Goal: Information Seeking & Learning: Learn about a topic

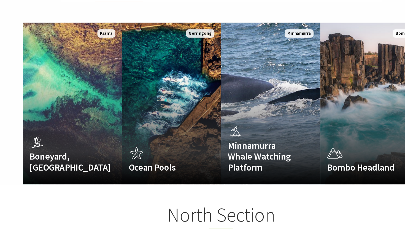
scroll to position [353, 0]
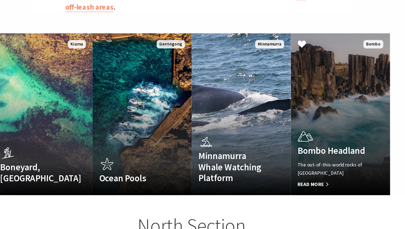
click at [293, 131] on p "The out-of-this-world rocks of [GEOGRAPHIC_DATA]" at bounding box center [318, 137] width 58 height 13
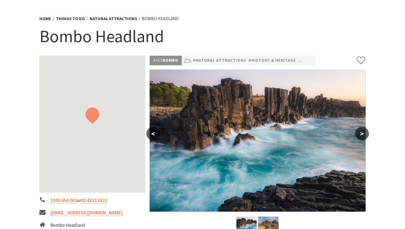
scroll to position [82, 0]
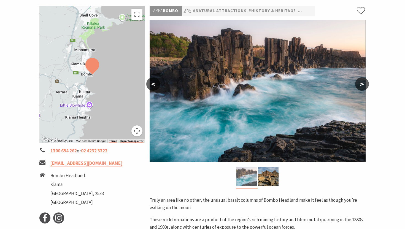
click at [256, 177] on img at bounding box center [246, 176] width 20 height 19
click at [267, 178] on img at bounding box center [268, 176] width 20 height 19
click at [251, 178] on img at bounding box center [246, 176] width 20 height 19
click at [265, 178] on img at bounding box center [268, 176] width 20 height 19
click at [364, 83] on button ">" at bounding box center [362, 83] width 14 height 13
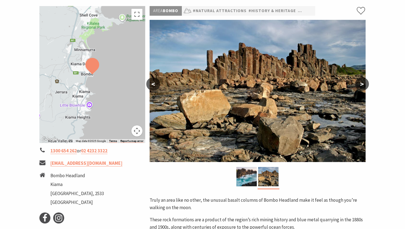
click at [155, 80] on button "<" at bounding box center [153, 83] width 14 height 13
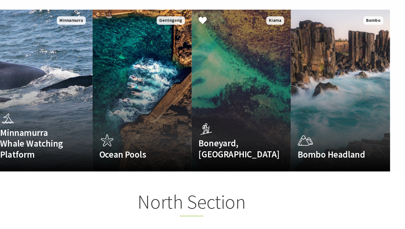
scroll to position [172, 404]
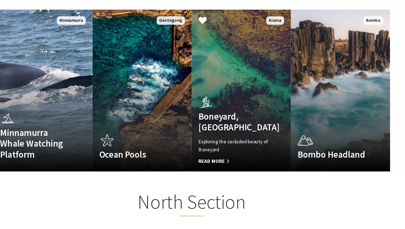
click at [228, 95] on h4 "Boneyard, [GEOGRAPHIC_DATA]" at bounding box center [237, 100] width 58 height 18
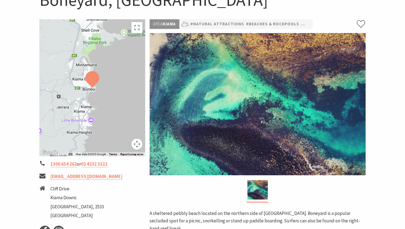
scroll to position [69, 0]
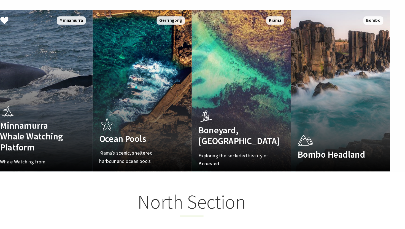
scroll to position [172, 404]
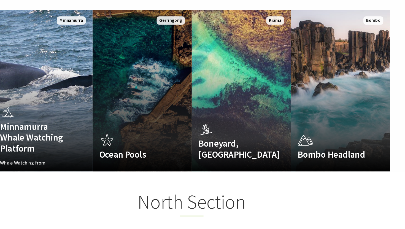
click at [143, 74] on link "Ocean Pools Kiama's scenic, sheltered harbour and ocean pools Read More Gerring…" at bounding box center [161, 74] width 81 height 132
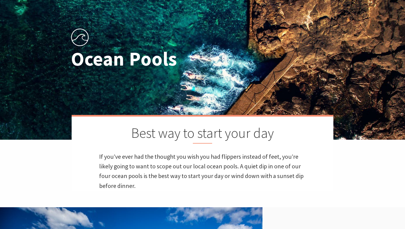
scroll to position [50, 0]
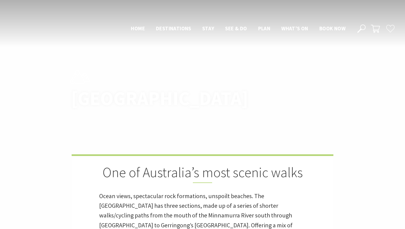
scroll to position [372, 0]
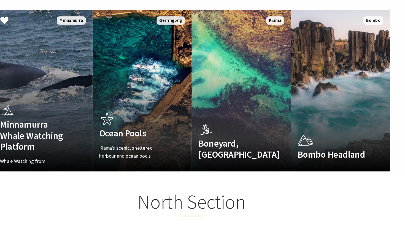
click at [80, 83] on div "Minnamurra Whale Watching Platform Whale Watching from Minnamurra Point Read Mo…" at bounding box center [74, 108] width 69 height 51
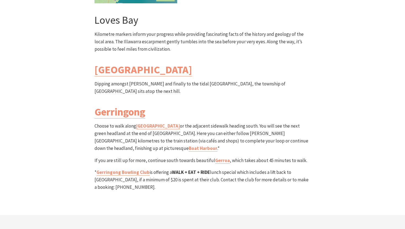
scroll to position [1604, 0]
click at [130, 63] on link "[GEOGRAPHIC_DATA]" at bounding box center [143, 69] width 98 height 13
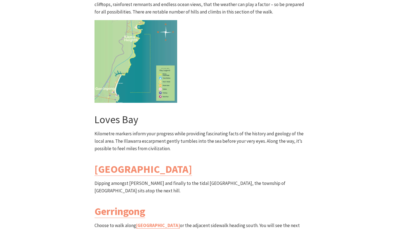
scroll to position [1503, 0]
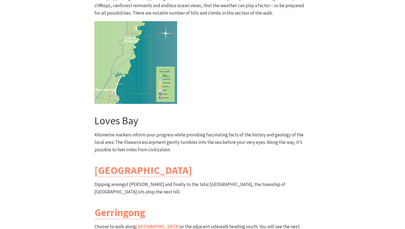
click at [130, 114] on h3 "Loves Bay" at bounding box center [202, 120] width 216 height 13
click at [194, 131] on p "Kilometre markers inform your progress while providing fascinating facts of the…" at bounding box center [202, 142] width 216 height 23
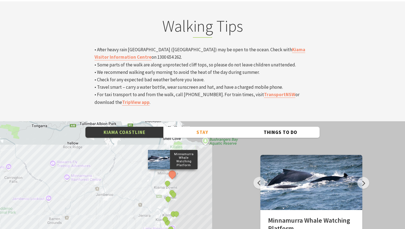
scroll to position [1816, 0]
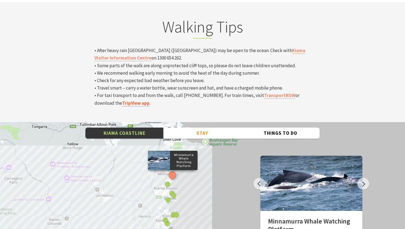
click at [123, 100] on link "TripView app" at bounding box center [136, 103] width 28 height 6
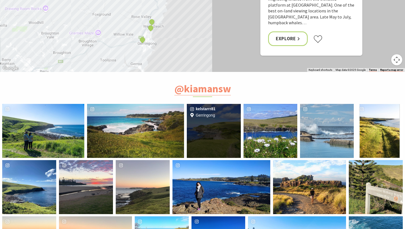
scroll to position [2071, 0]
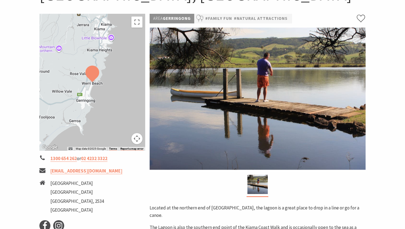
scroll to position [76, 0]
